Goal: Obtain resource: Download file/media

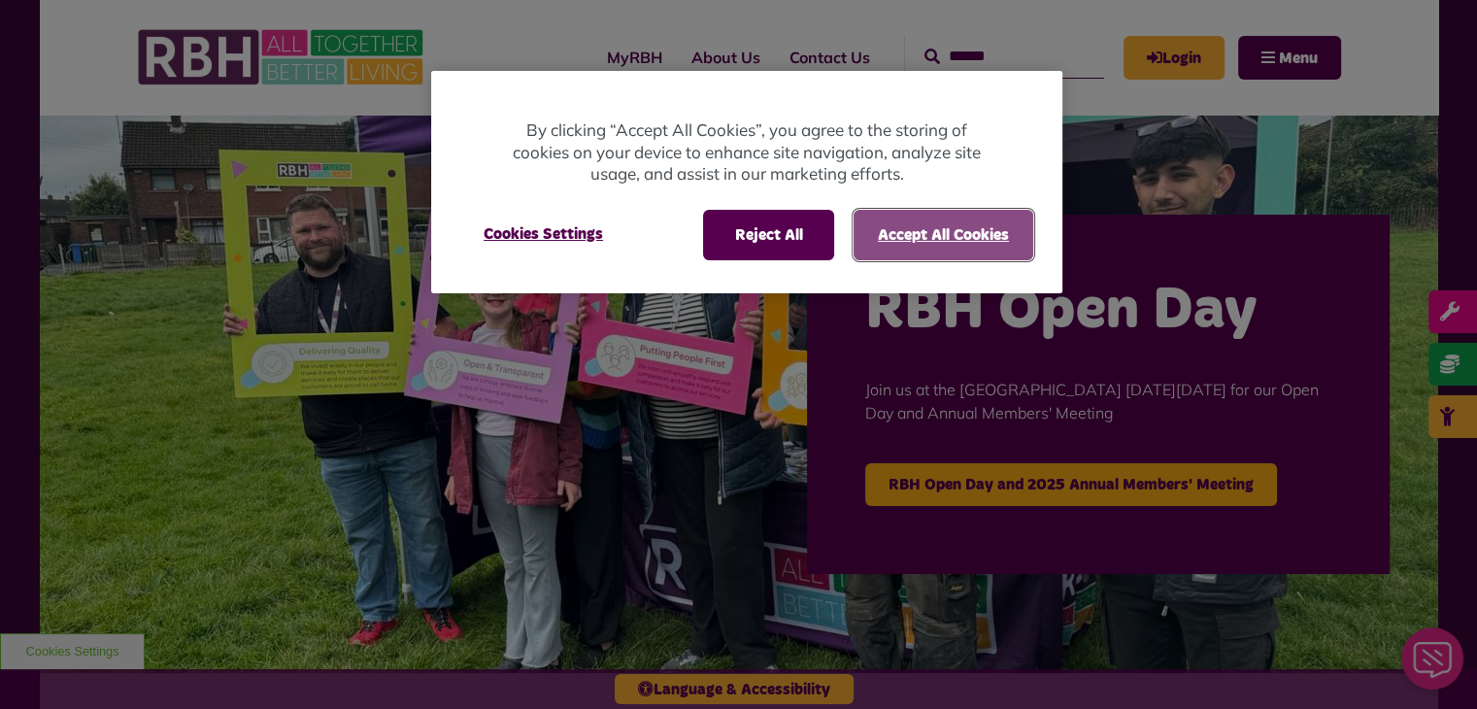
click at [912, 242] on button "Accept All Cookies" at bounding box center [944, 235] width 180 height 51
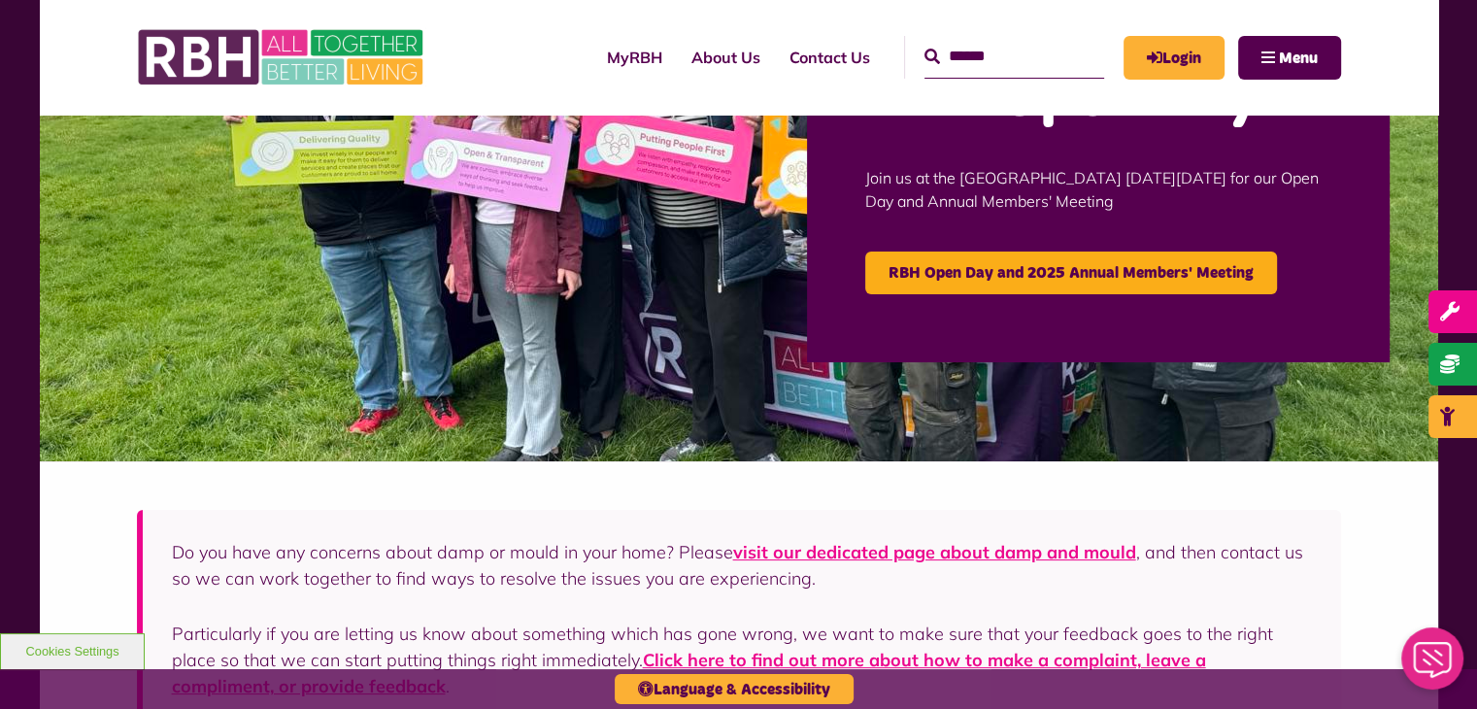
scroll to position [194, 0]
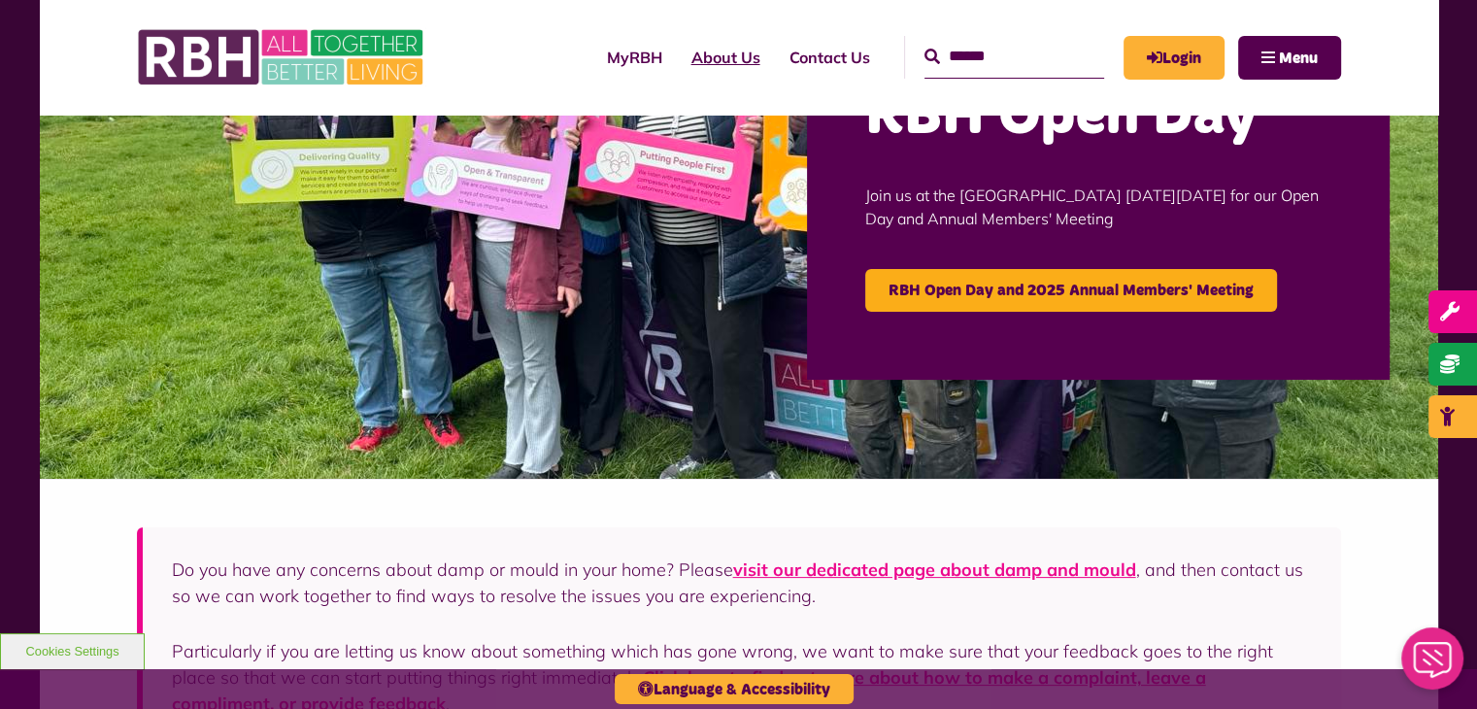
click at [701, 51] on link "About Us" at bounding box center [726, 57] width 98 height 52
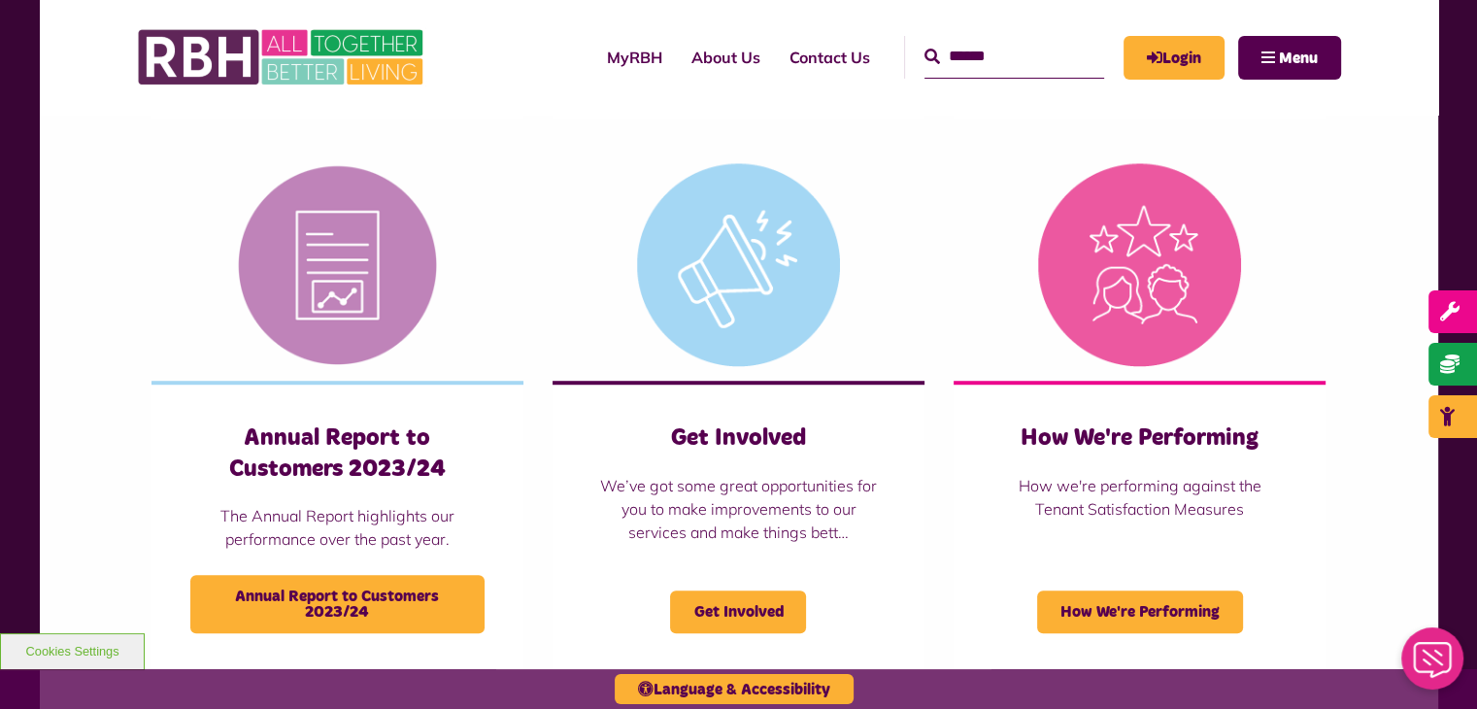
scroll to position [1360, 0]
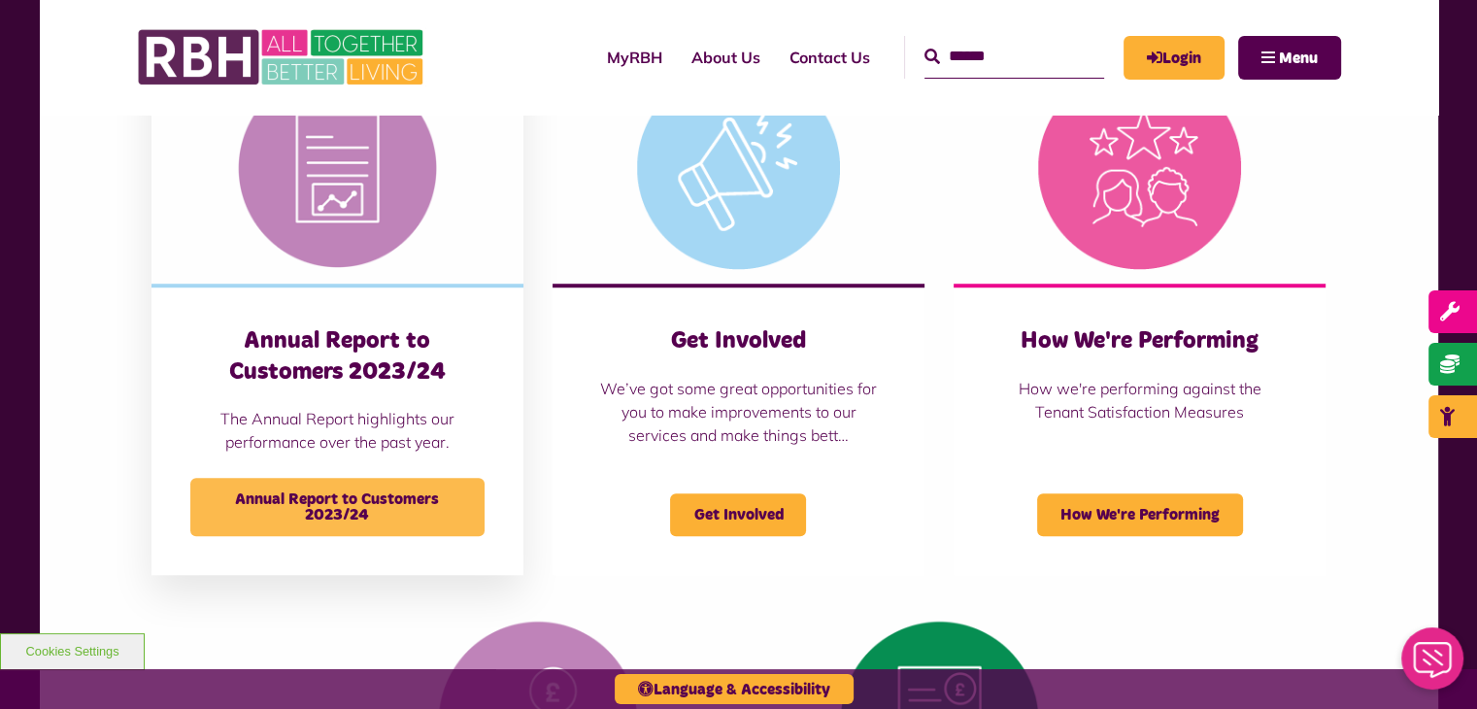
click at [319, 495] on span "Annual Report to Customers 2023/24" at bounding box center [337, 507] width 294 height 58
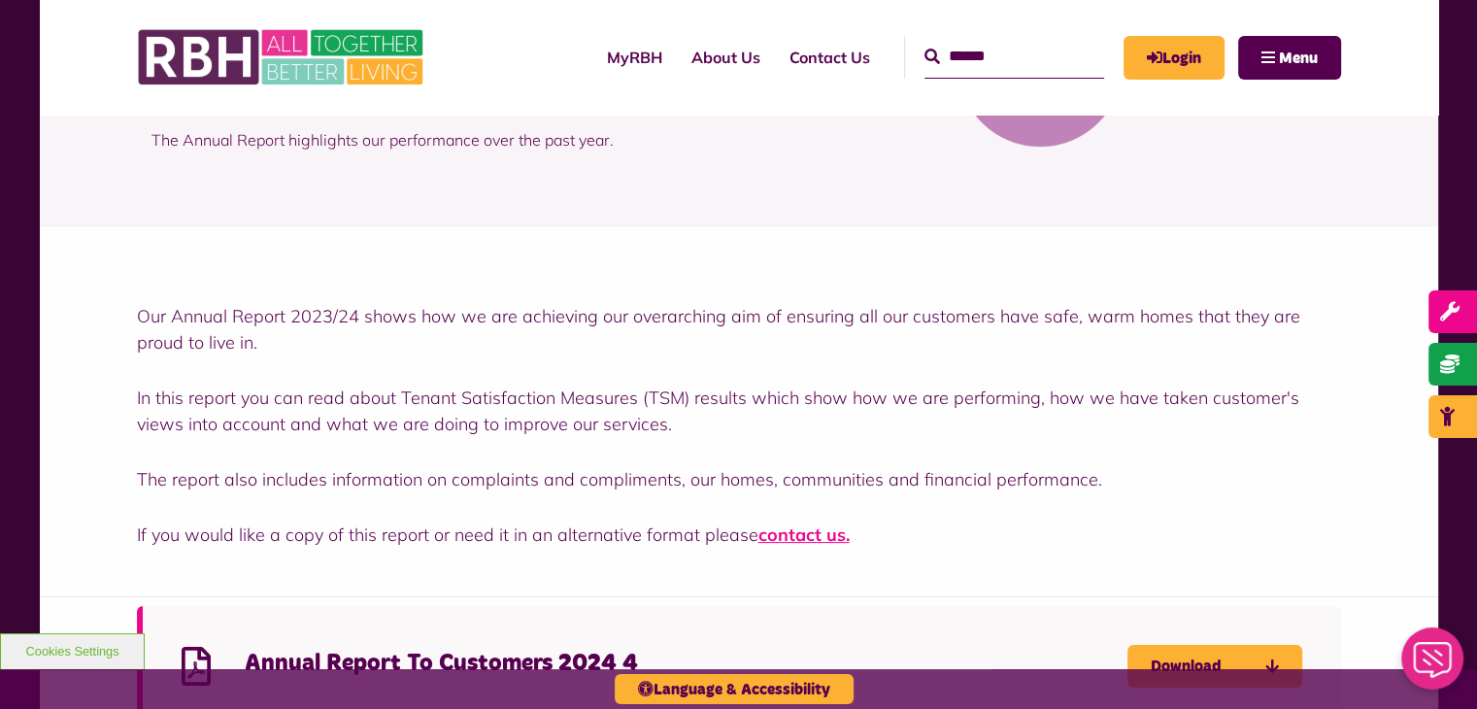
scroll to position [486, 0]
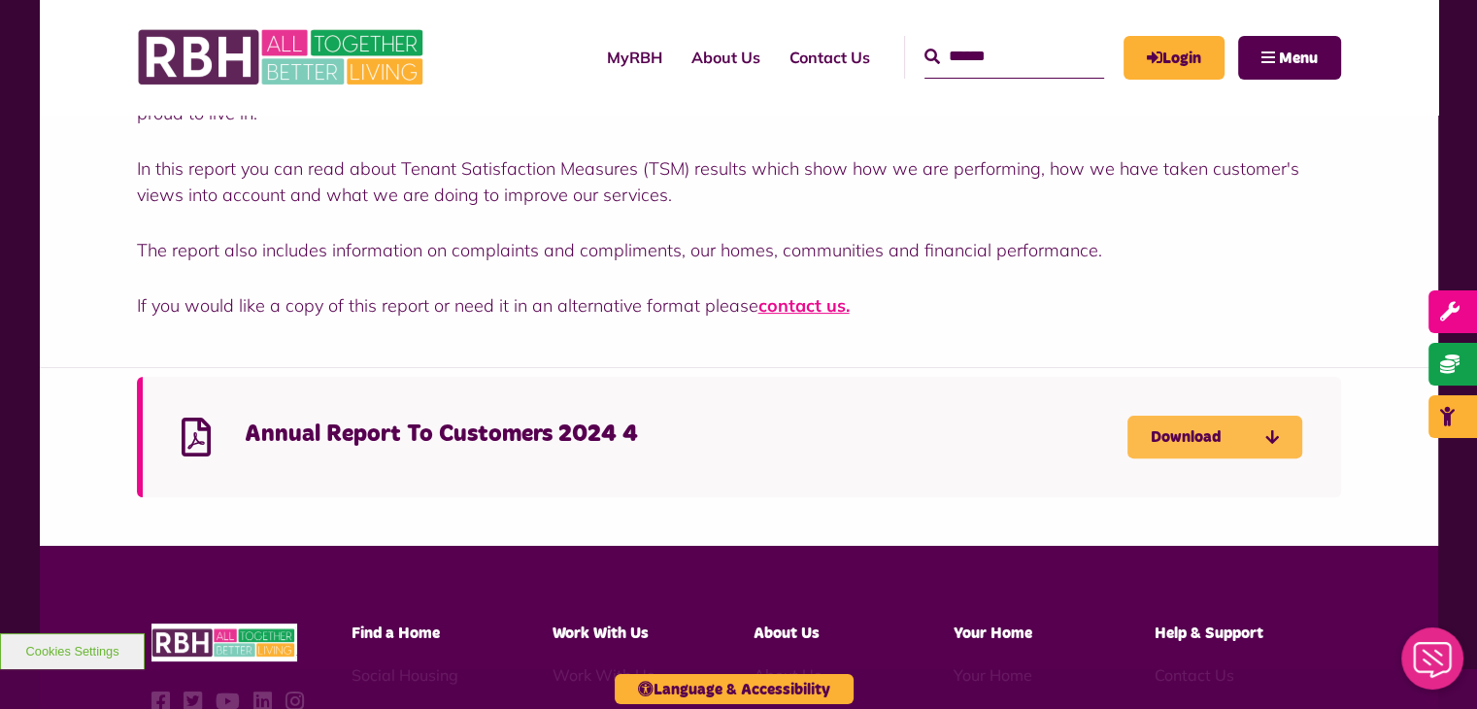
click at [1183, 437] on link "Download" at bounding box center [1215, 437] width 175 height 43
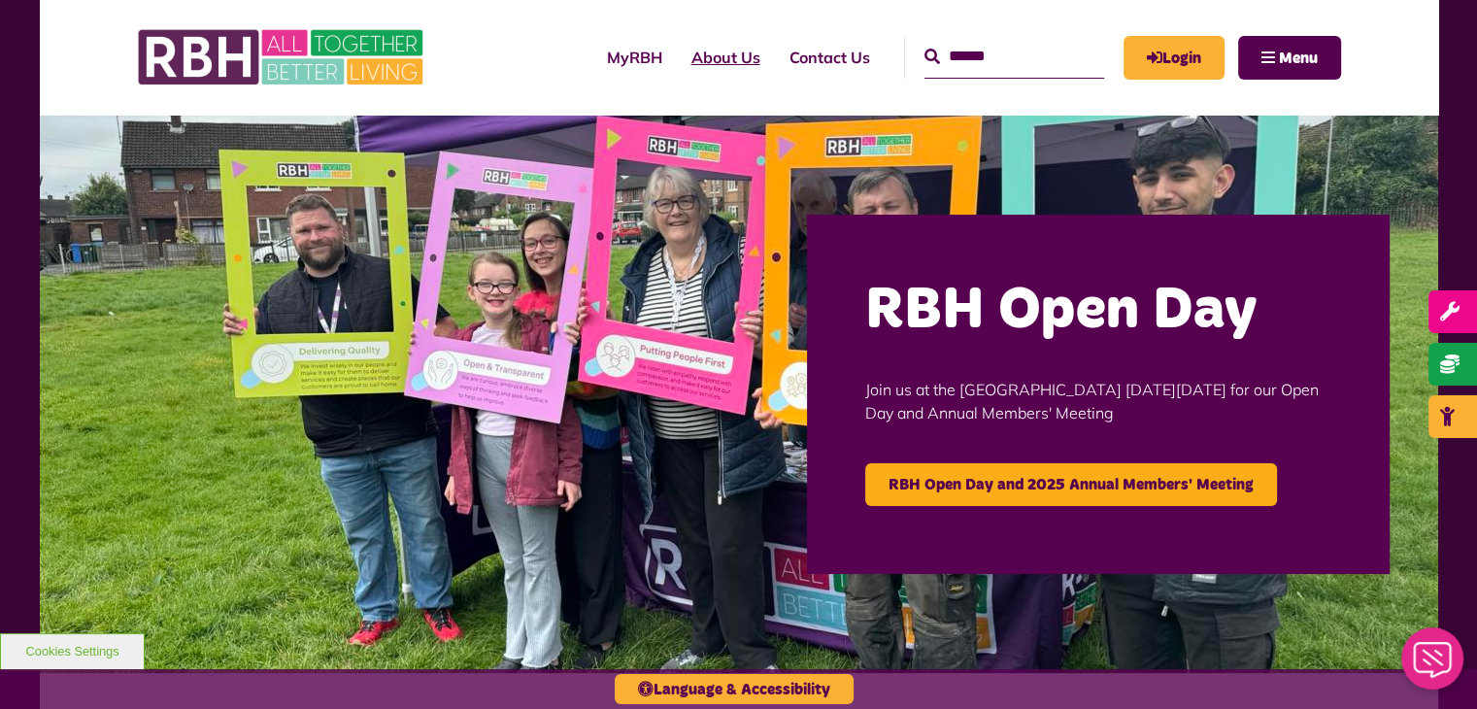
click at [720, 56] on link "About Us" at bounding box center [726, 57] width 98 height 52
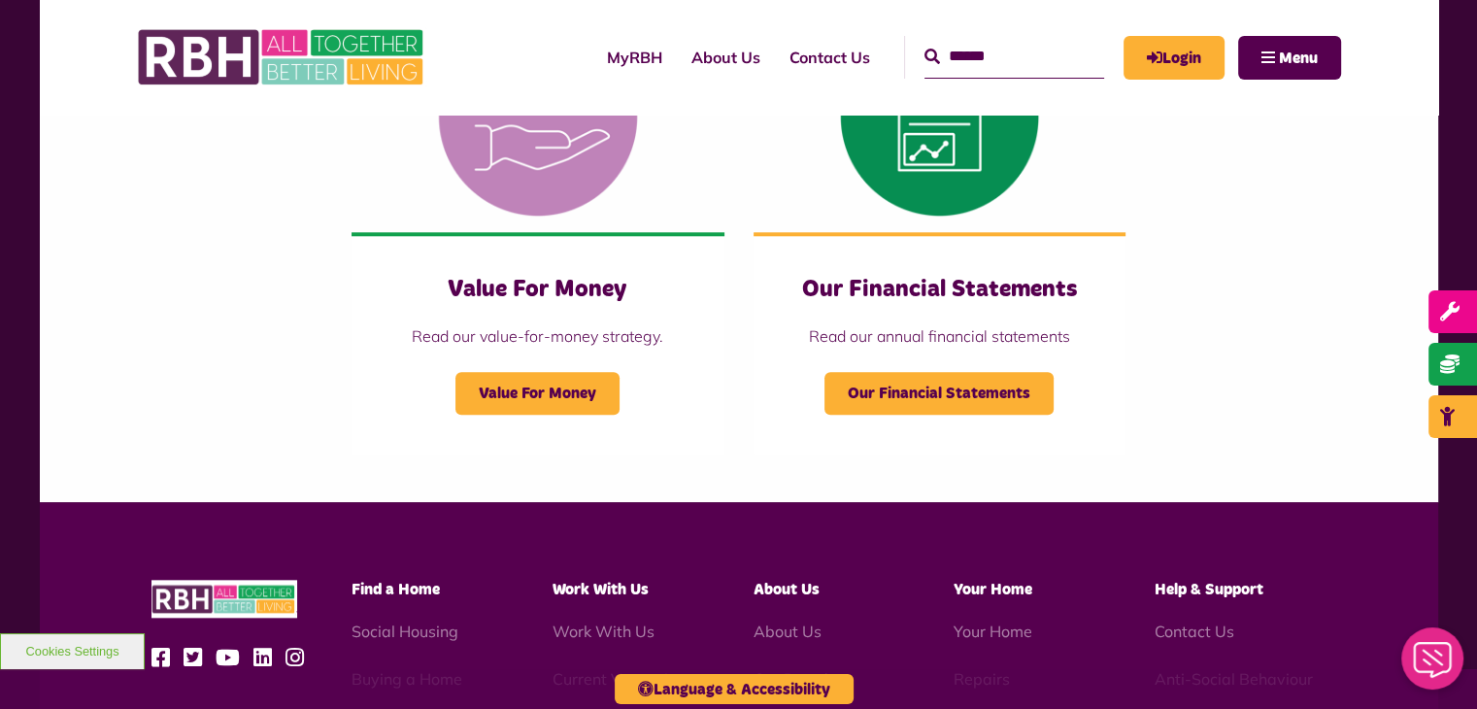
scroll to position [1845, 0]
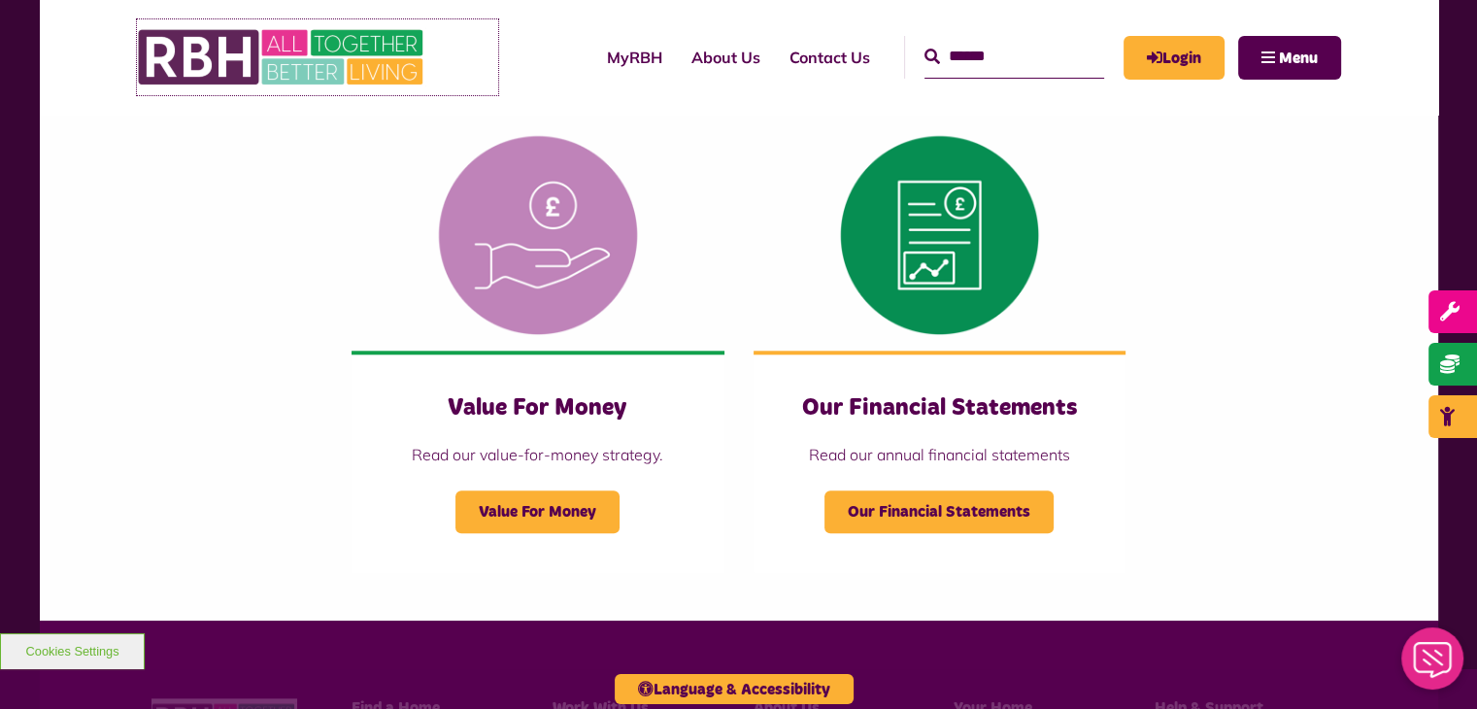
click at [282, 41] on img at bounding box center [282, 57] width 291 height 76
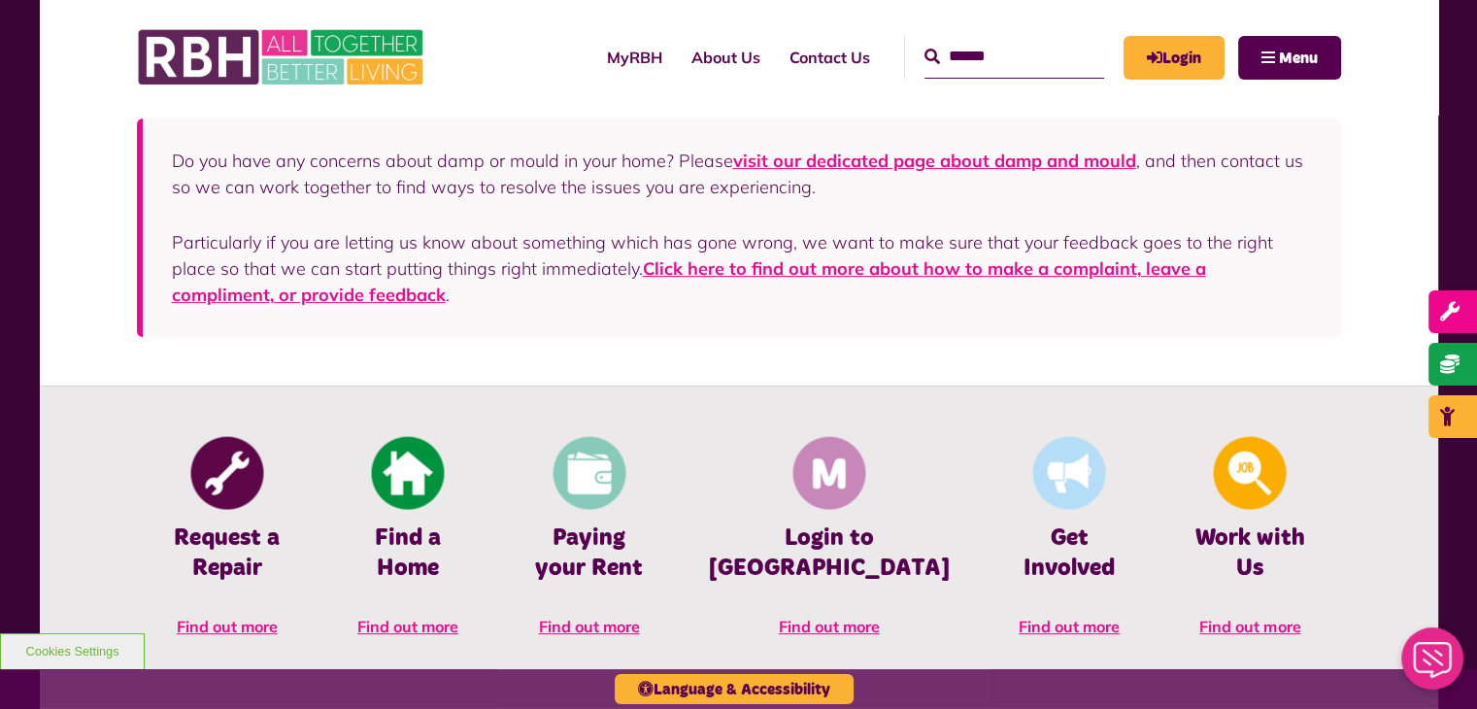
scroll to position [583, 0]
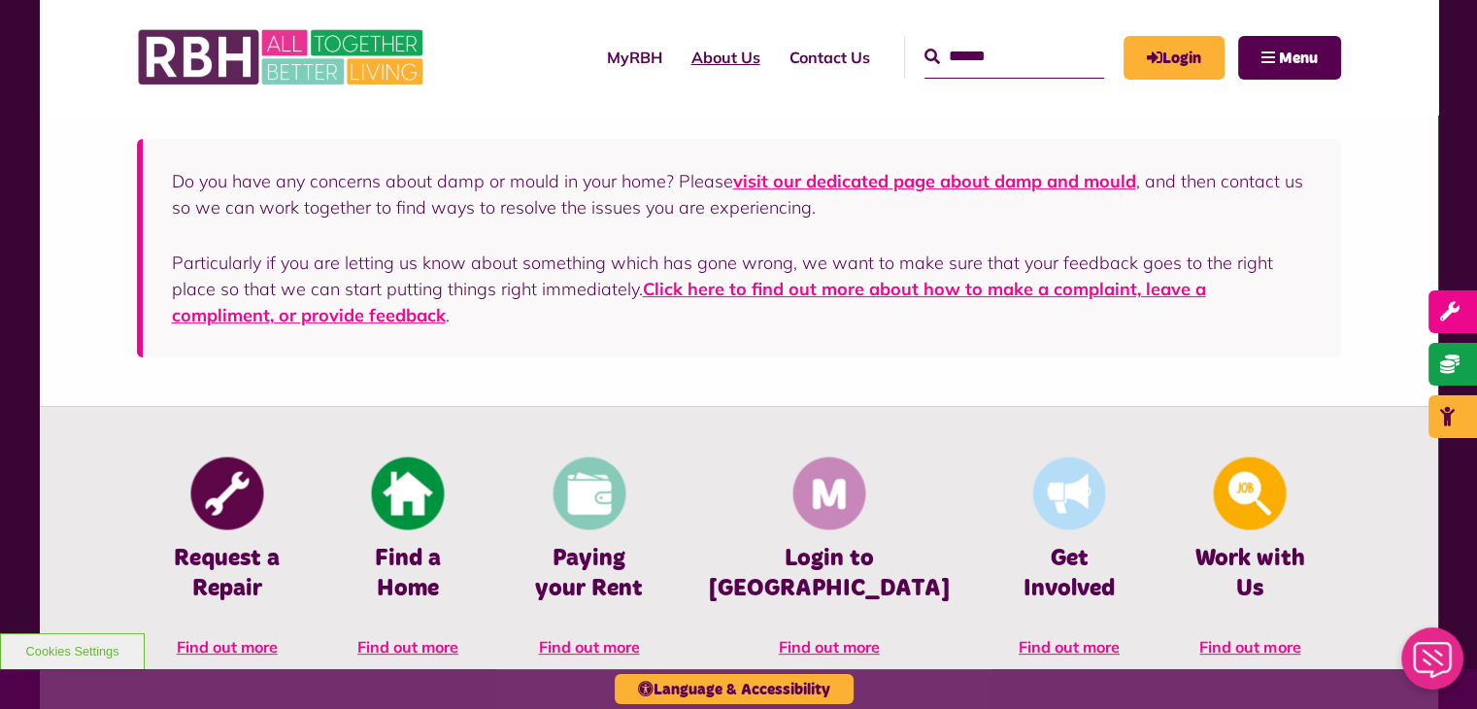
click at [710, 62] on link "About Us" at bounding box center [726, 57] width 98 height 52
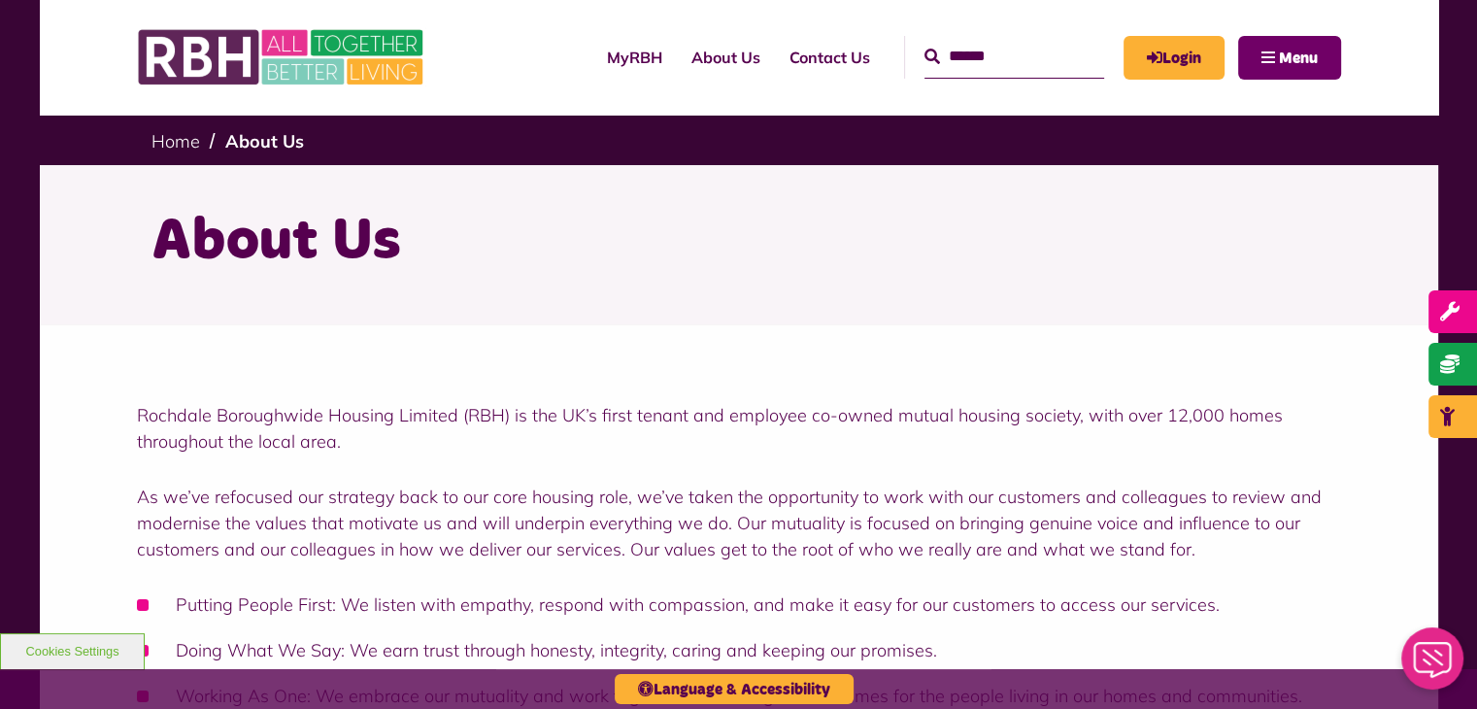
click at [1261, 51] on button "Menu" at bounding box center [1289, 58] width 103 height 44
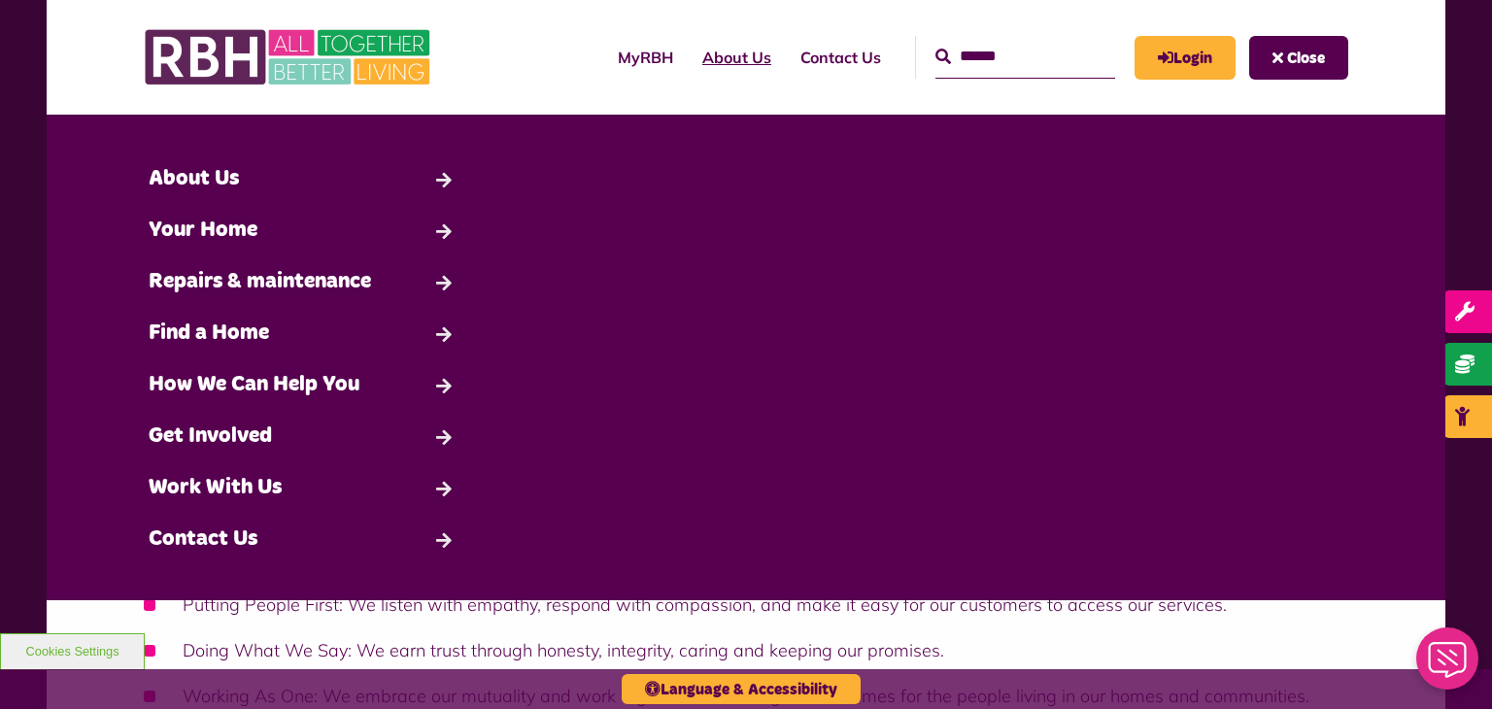
click at [710, 57] on link "About Us" at bounding box center [737, 57] width 98 height 52
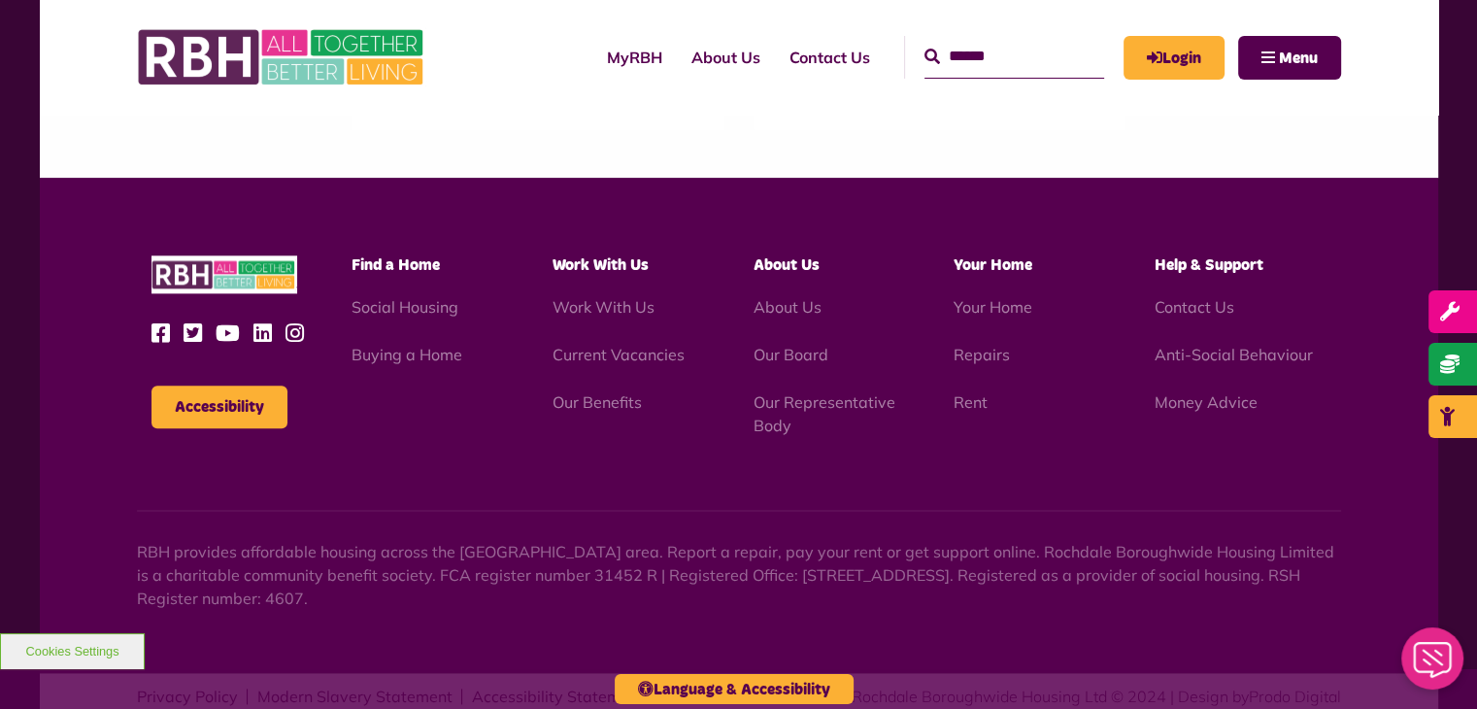
scroll to position [2334, 0]
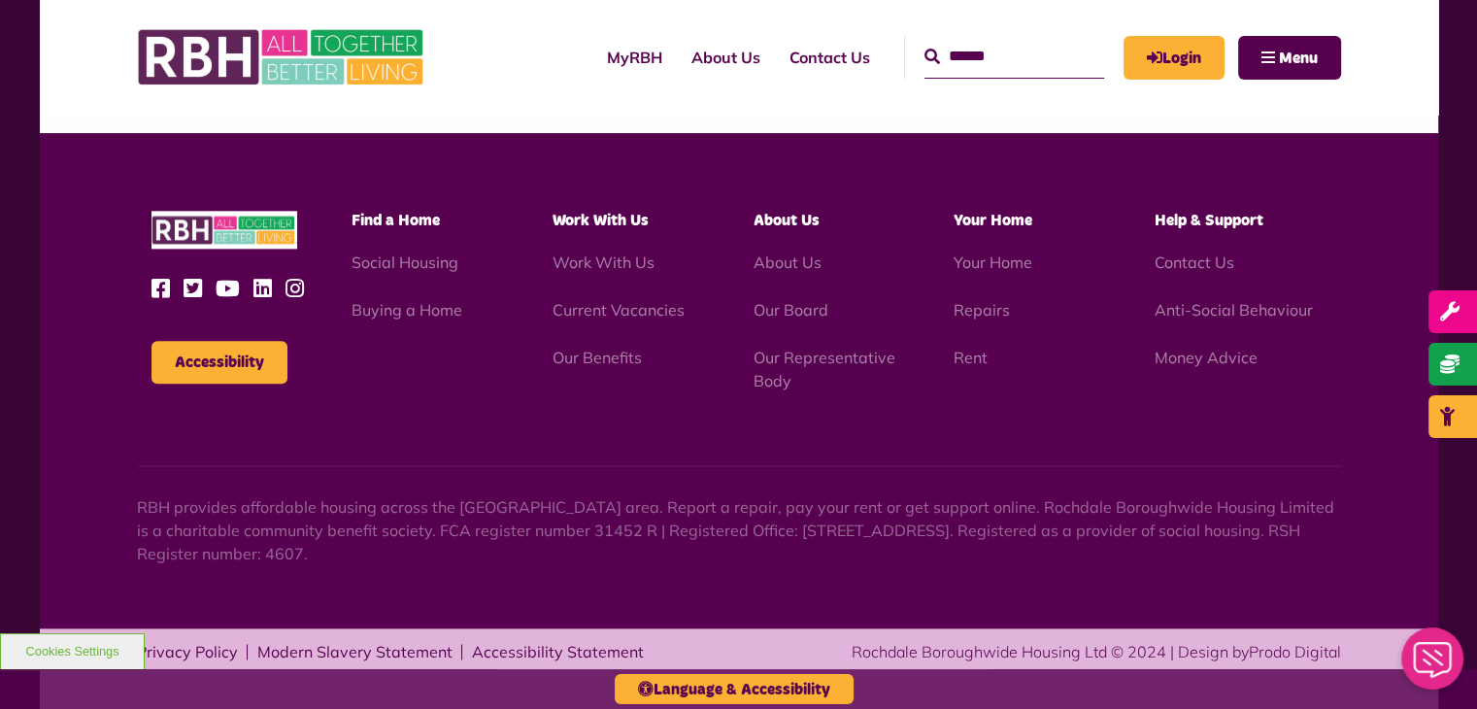
click at [513, 570] on div "Accessibility Find a Home" at bounding box center [739, 380] width 1399 height 495
click at [490, 539] on p "RBH provides affordable housing across the [GEOGRAPHIC_DATA] area. Report a rep…" at bounding box center [739, 530] width 1204 height 70
drag, startPoint x: 481, startPoint y: 526, endPoint x: 547, endPoint y: 536, distance: 66.8
click at [547, 536] on p "RBH provides affordable housing across the [GEOGRAPHIC_DATA] area. Report a rep…" at bounding box center [739, 530] width 1204 height 70
copy p "31452 R"
